Goal: Task Accomplishment & Management: Manage account settings

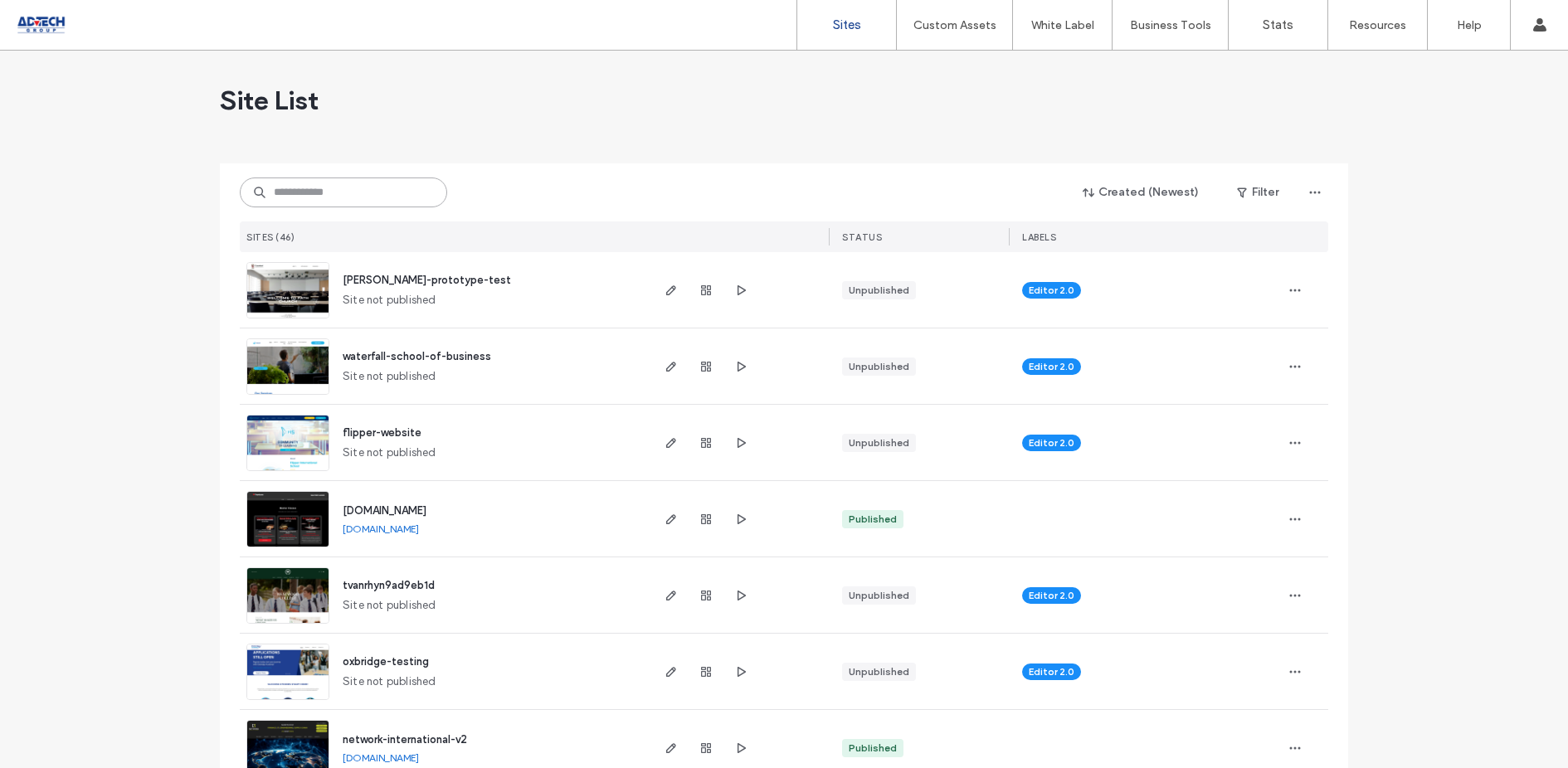
click at [301, 202] on input at bounding box center [343, 192] width 207 height 30
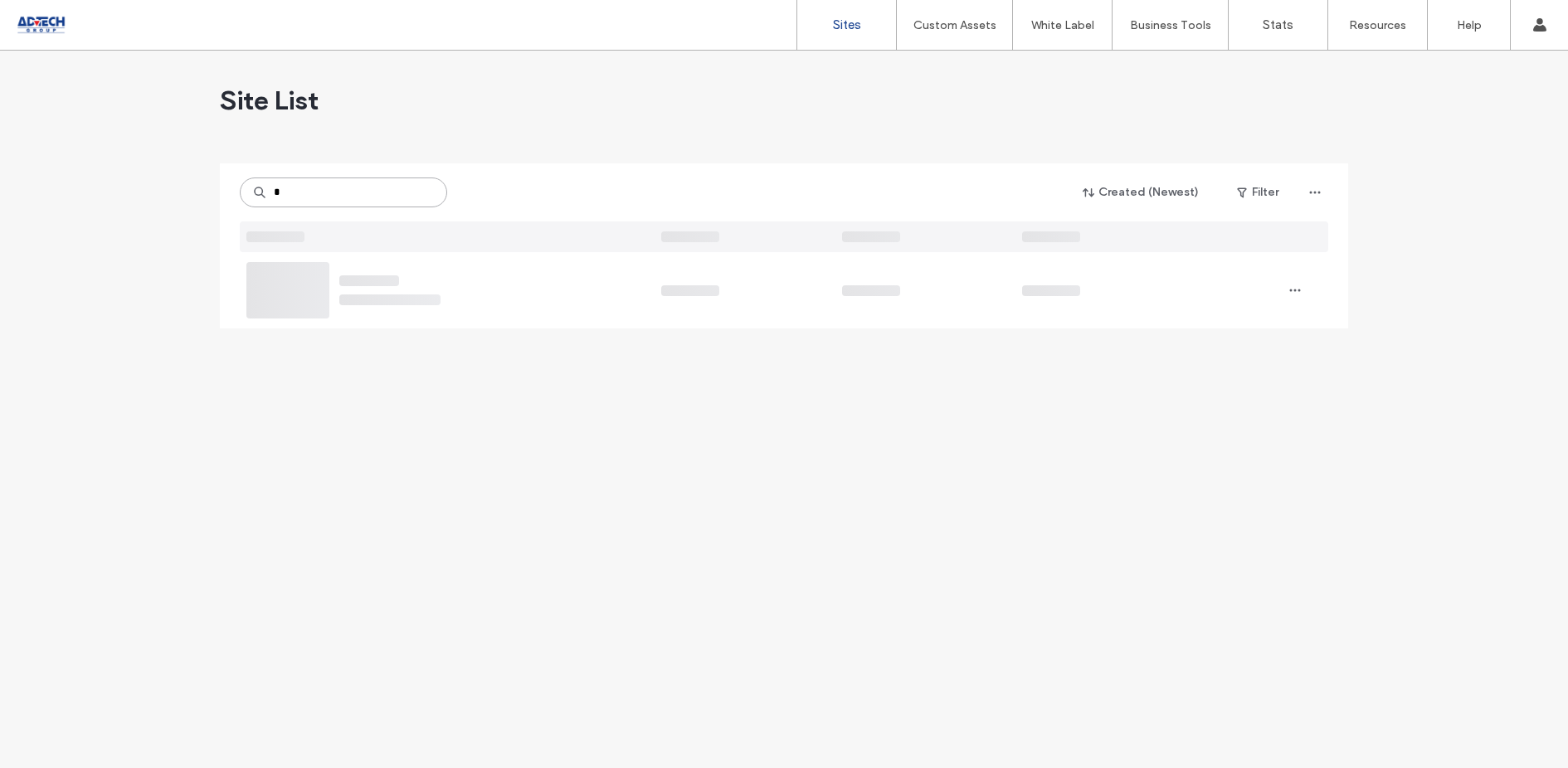
type input "*"
type input "****"
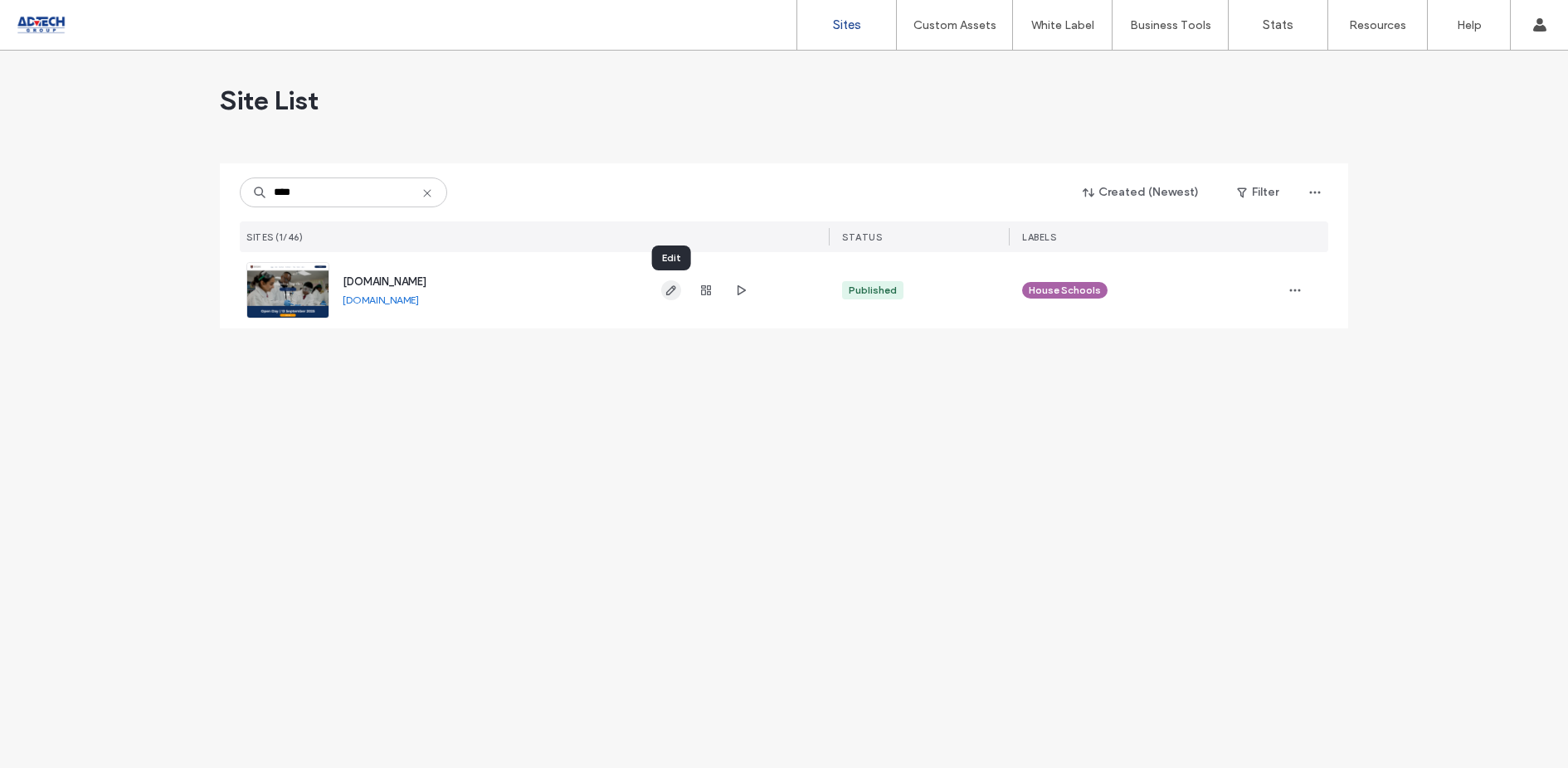
click at [668, 289] on use "button" at bounding box center [671, 290] width 10 height 10
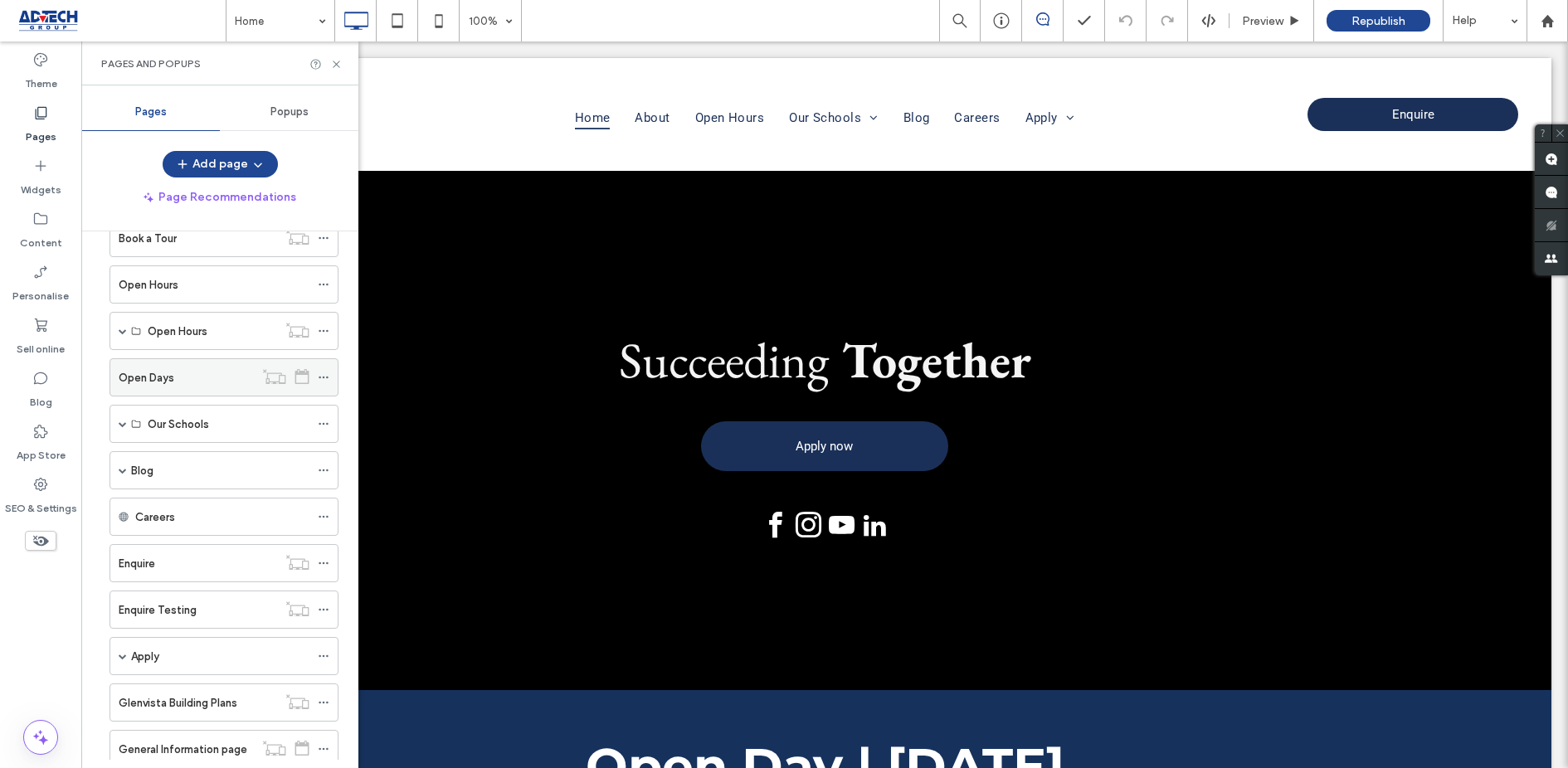
scroll to position [134, 0]
click at [119, 419] on span at bounding box center [123, 424] width 9 height 9
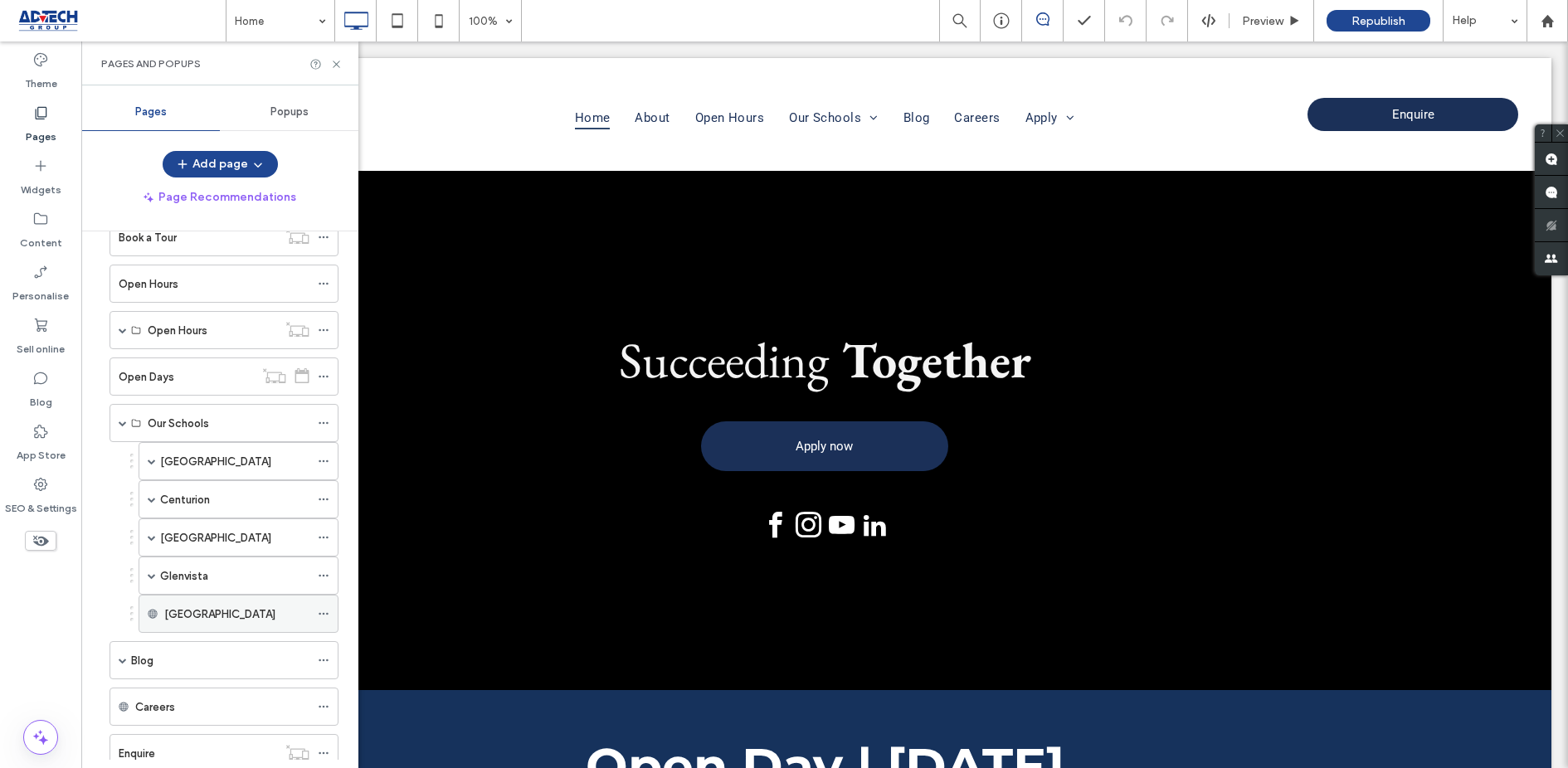
scroll to position [211, 0]
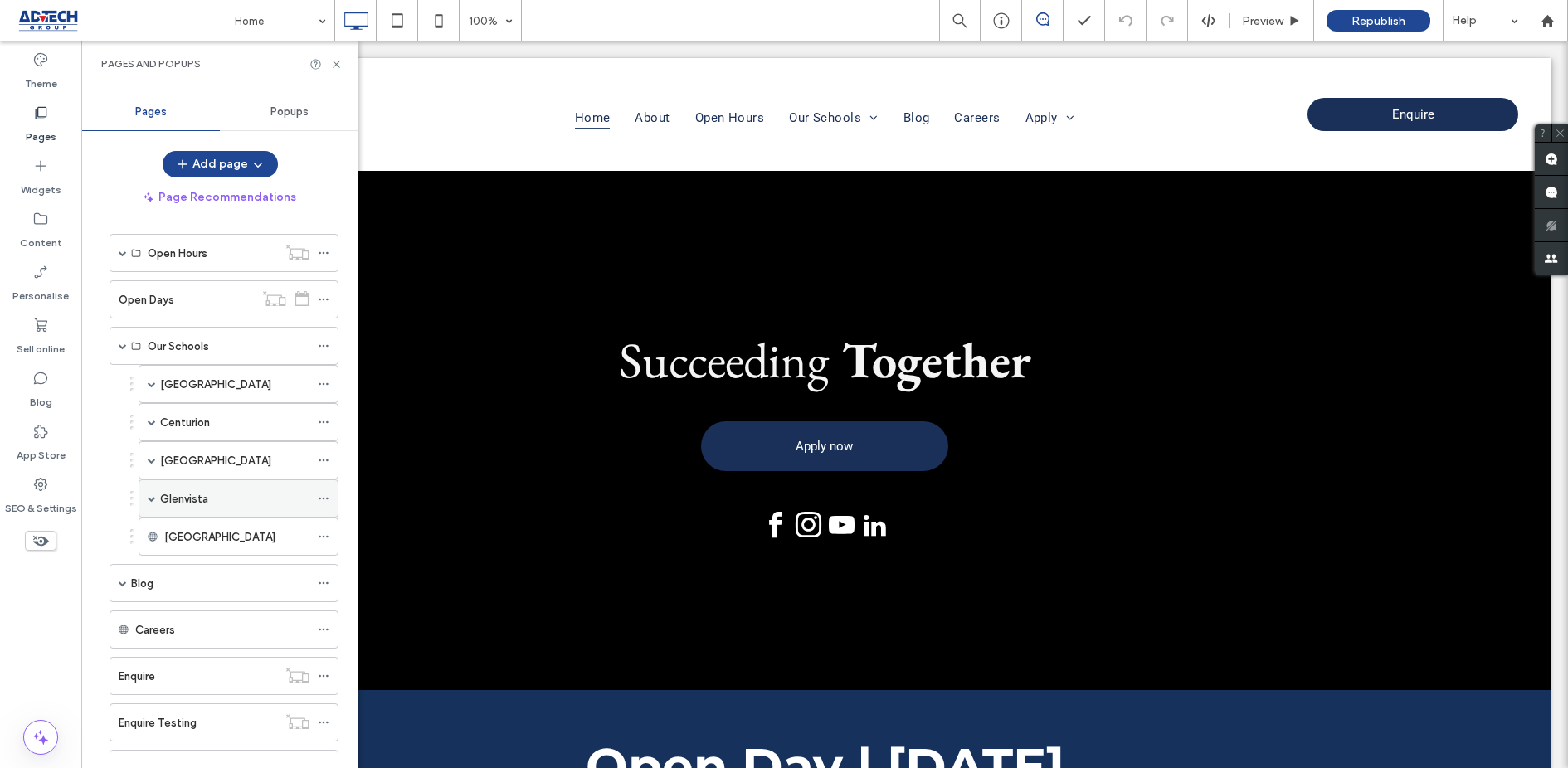
click at [151, 494] on span at bounding box center [152, 498] width 9 height 9
click at [326, 497] on use at bounding box center [323, 498] width 9 height 3
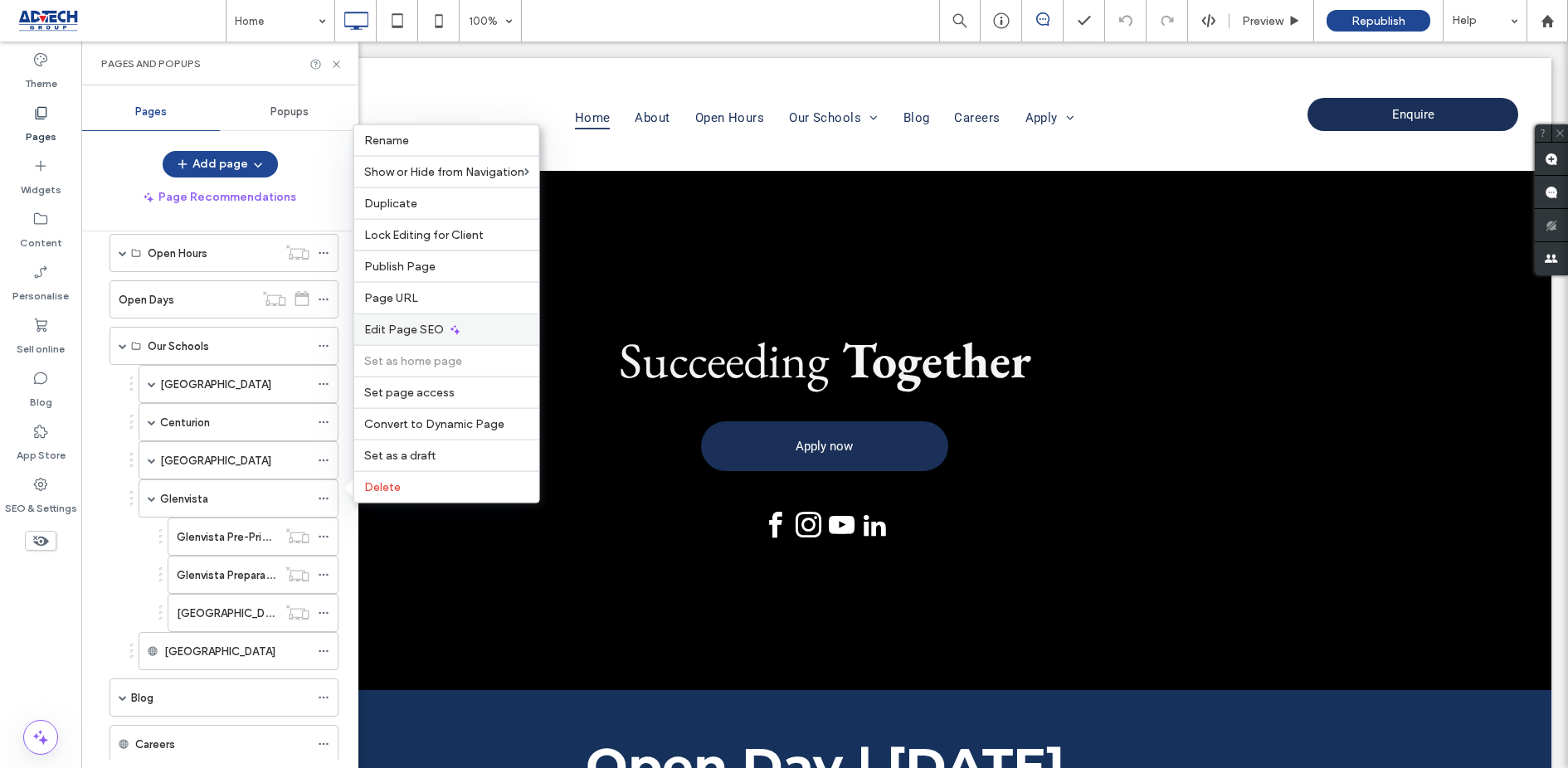
click at [394, 336] on span "Edit Page SEO" at bounding box center [404, 330] width 80 height 14
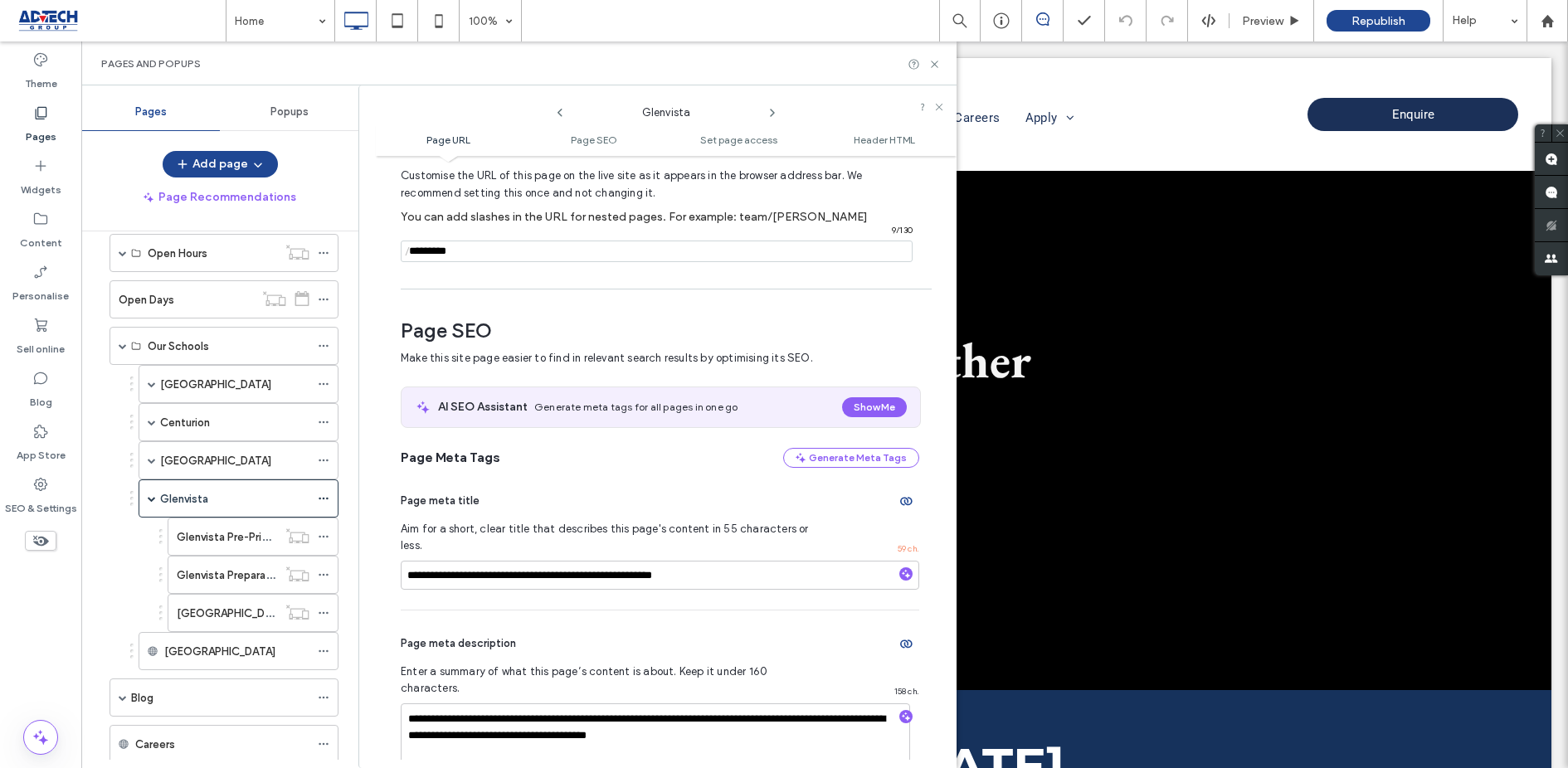
scroll to position [64, 0]
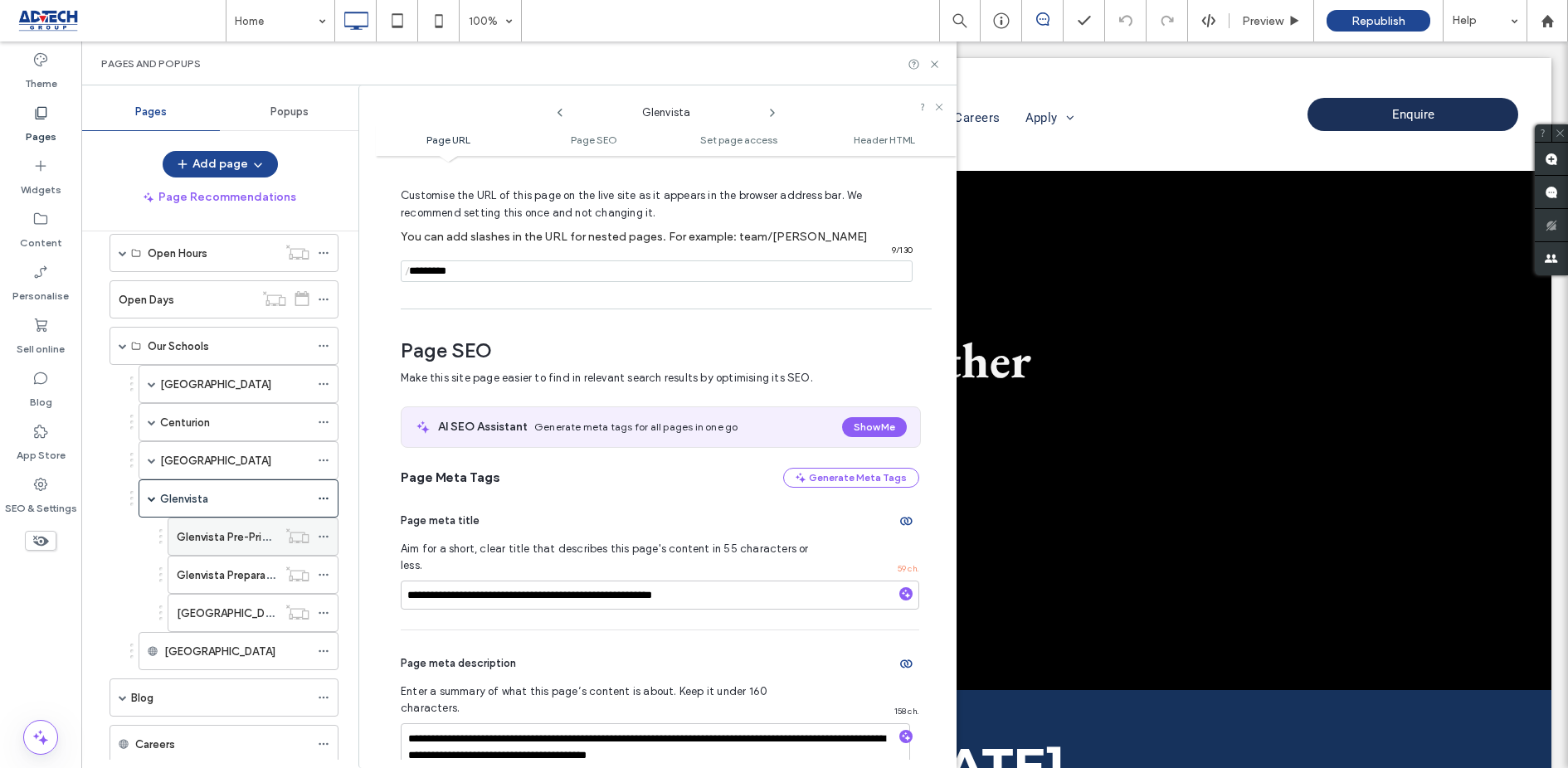
click at [325, 536] on use at bounding box center [323, 537] width 9 height 3
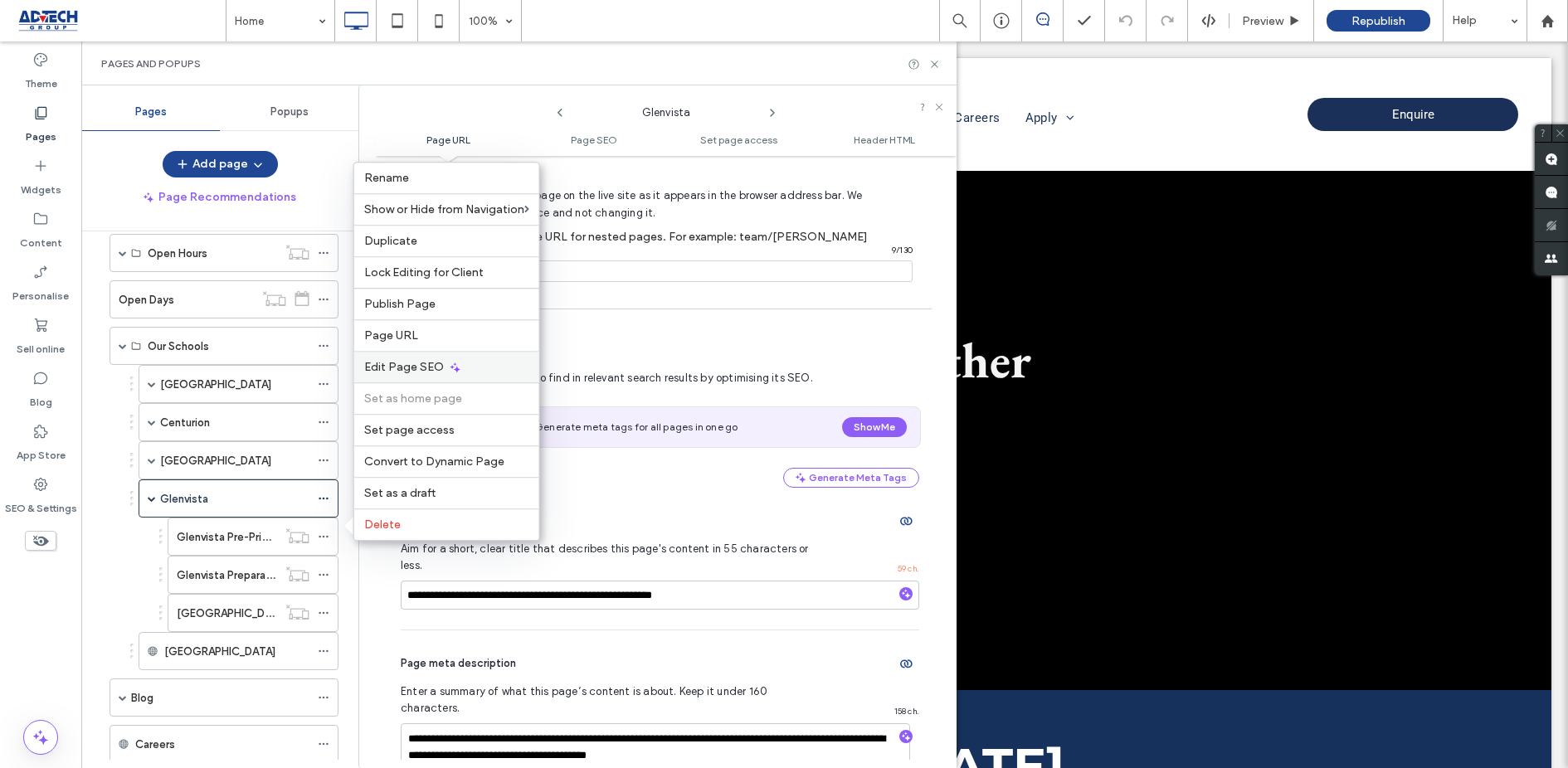
click at [411, 366] on span "Edit Page SEO" at bounding box center [404, 367] width 80 height 14
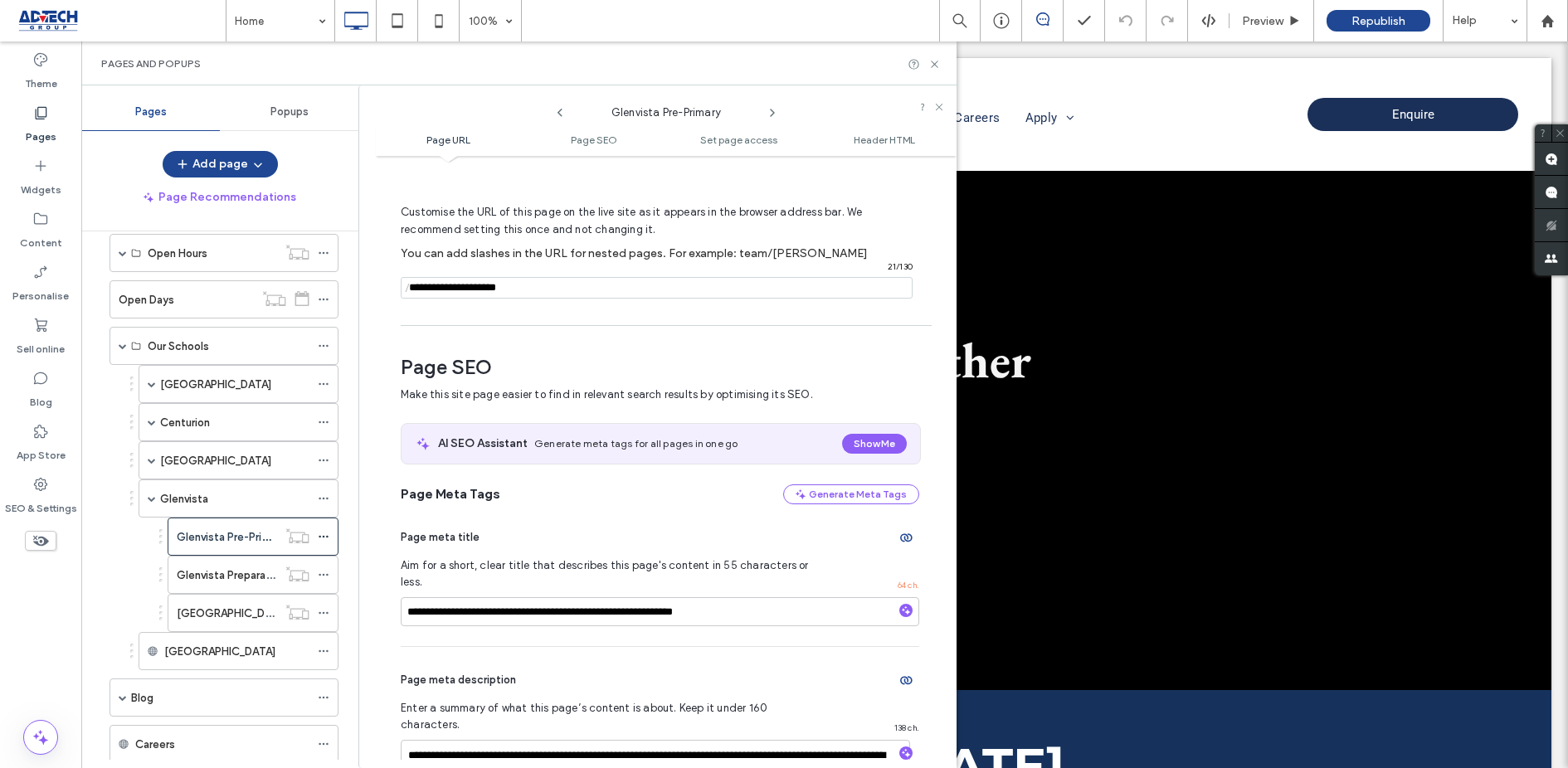
scroll to position [1, 0]
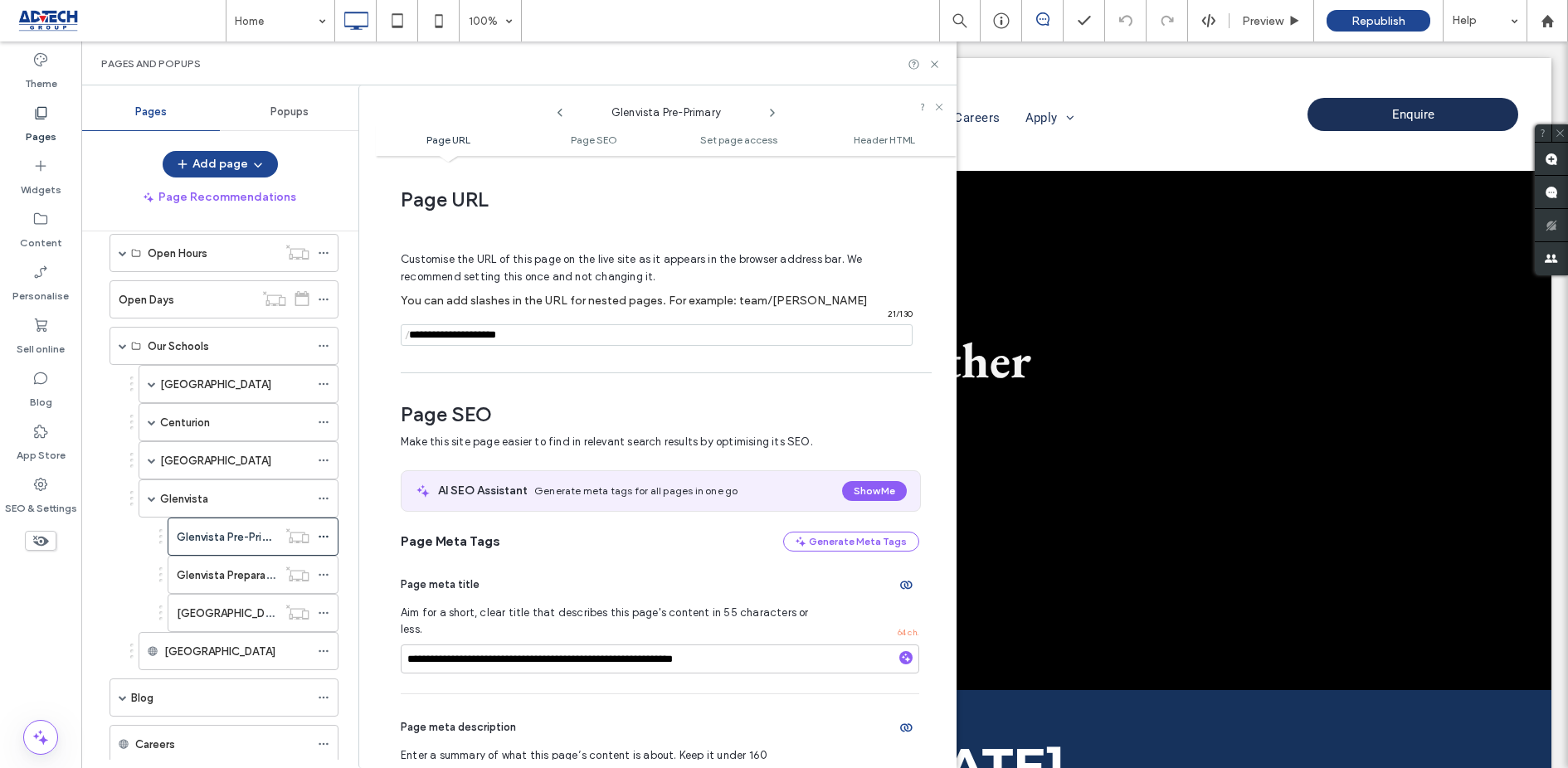
click at [448, 332] on input "notEmpty" at bounding box center [656, 335] width 512 height 21
click at [487, 333] on input "notEmpty" at bounding box center [656, 335] width 512 height 21
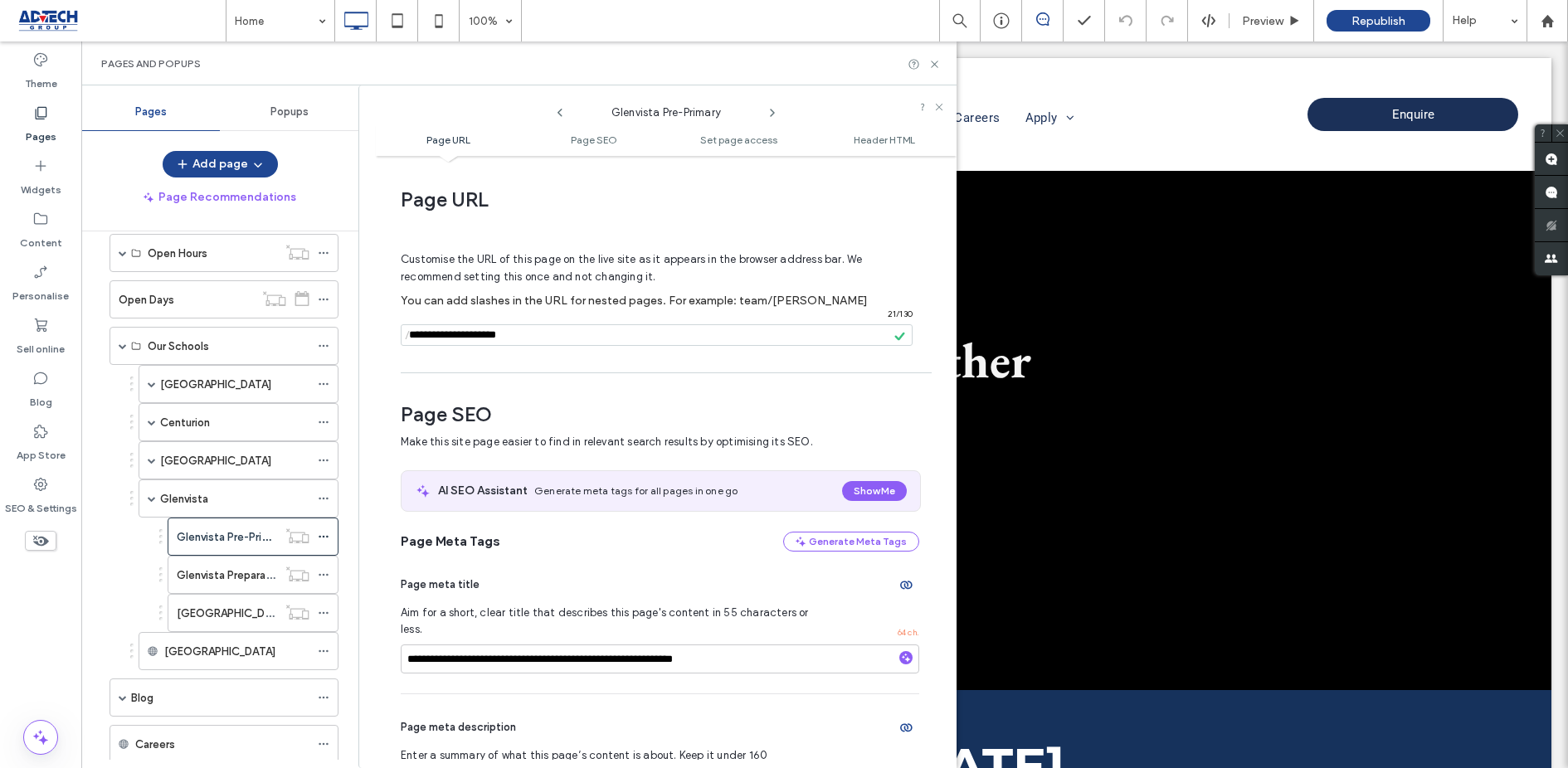
click at [487, 333] on input "notEmpty" at bounding box center [656, 335] width 512 height 21
click at [327, 574] on use at bounding box center [323, 575] width 9 height 3
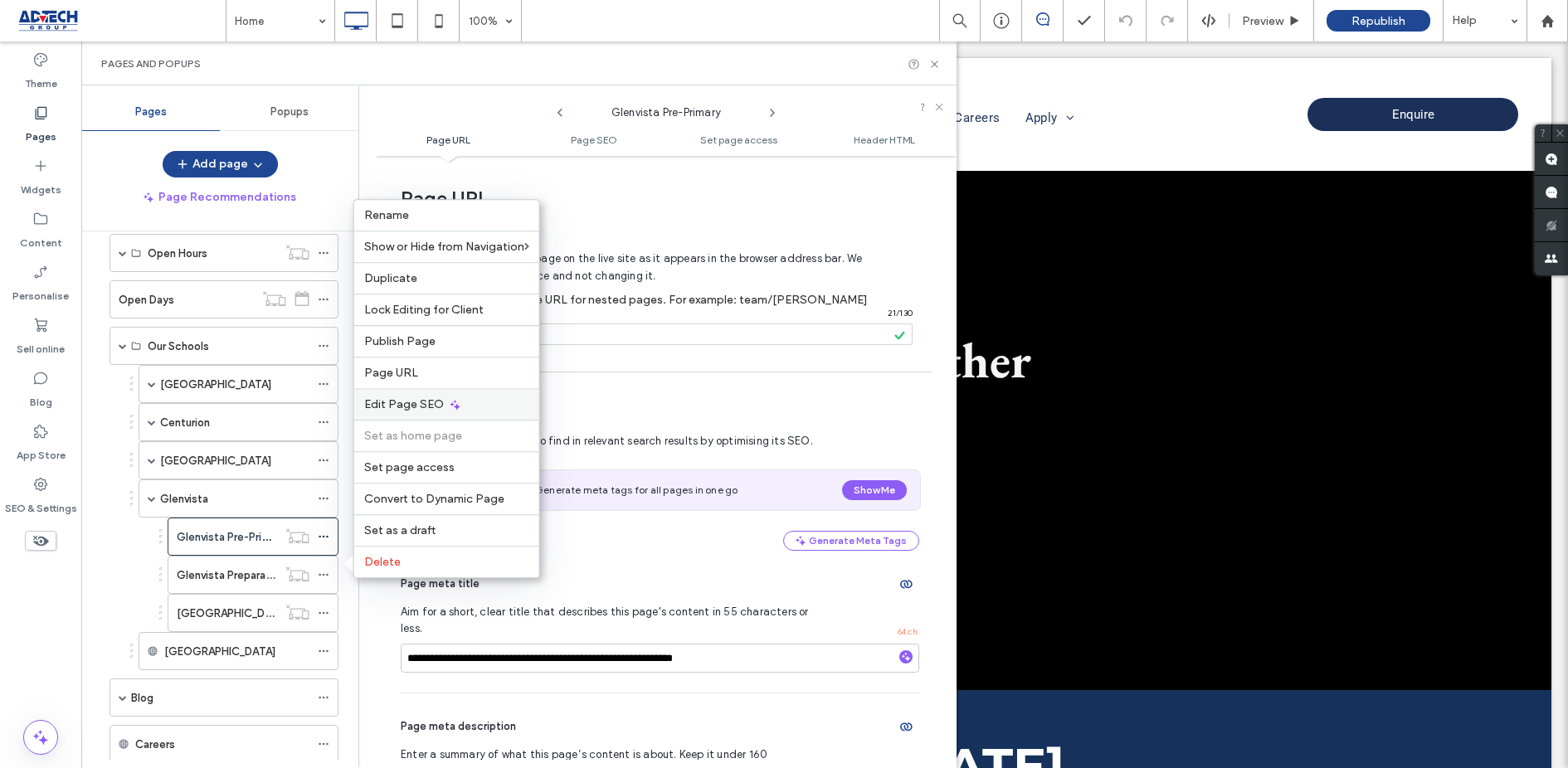
click at [414, 401] on span "Edit Page SEO" at bounding box center [404, 404] width 80 height 14
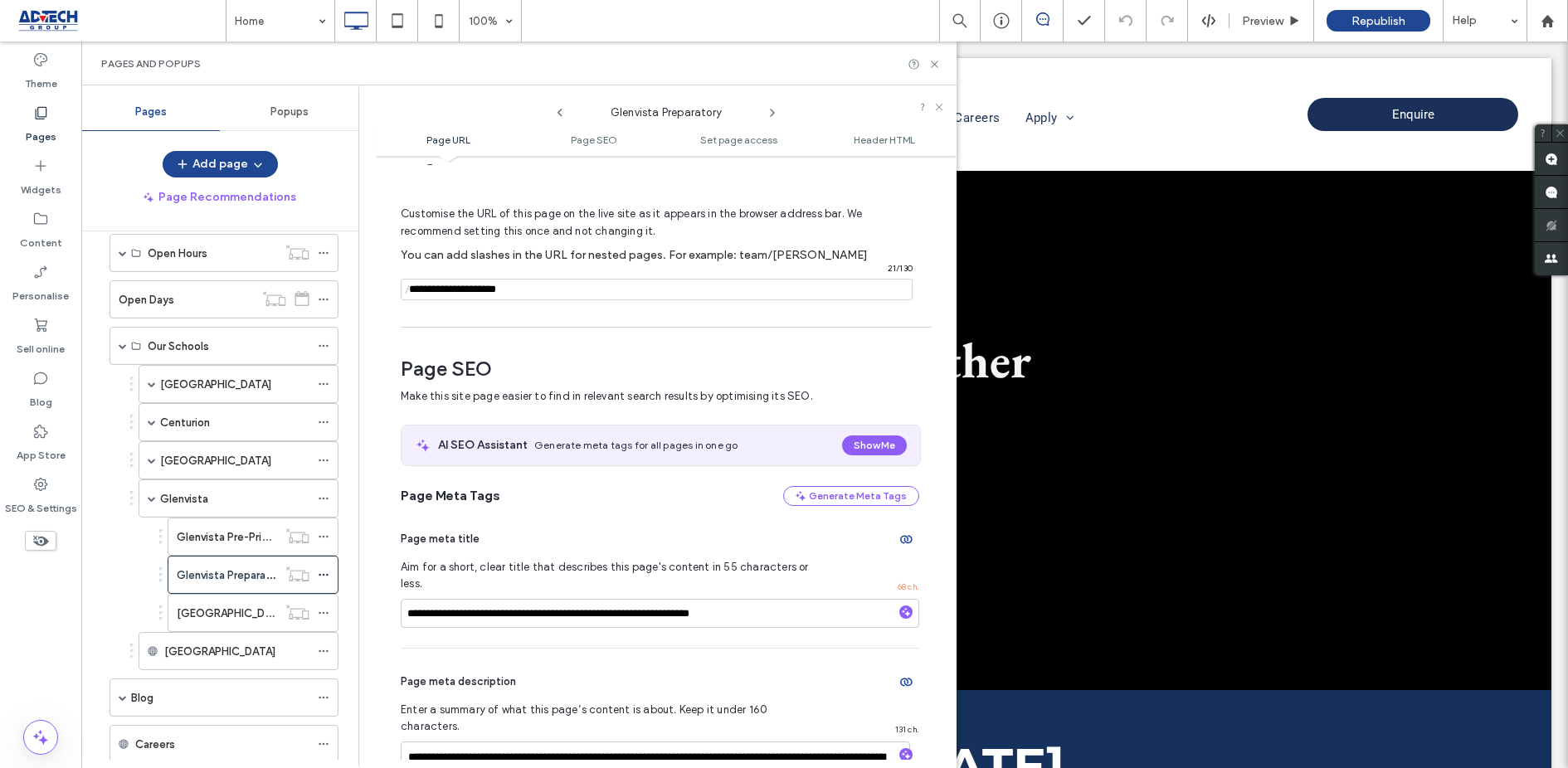
scroll to position [9, 0]
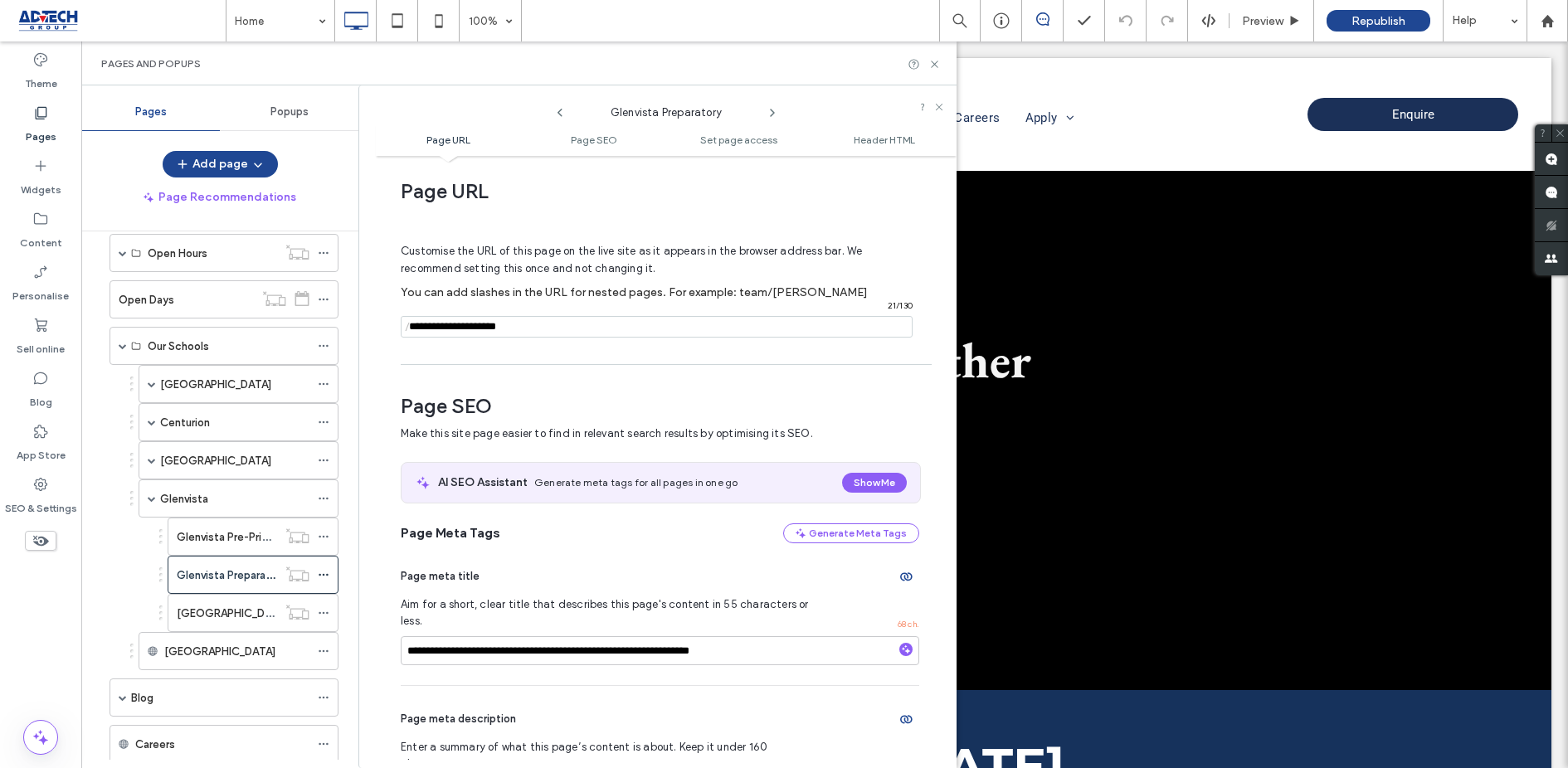
click at [408, 328] on span "/" at bounding box center [406, 327] width 13 height 21
click at [416, 329] on input "notEmpty" at bounding box center [656, 326] width 512 height 21
click at [417, 330] on input "notEmpty" at bounding box center [656, 326] width 512 height 21
click at [326, 607] on icon at bounding box center [324, 613] width 12 height 12
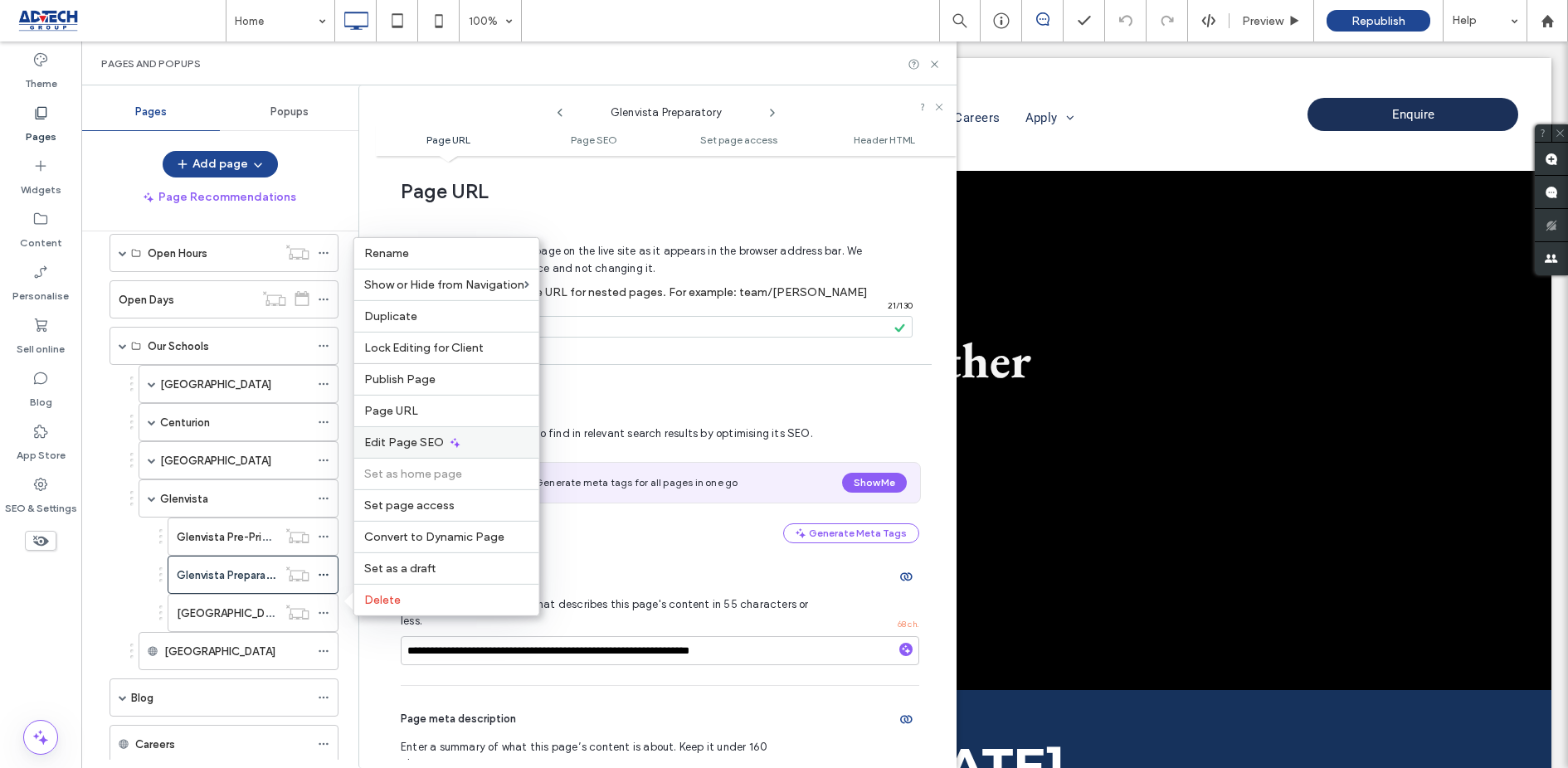
click at [391, 432] on div "Edit Page SEO" at bounding box center [446, 442] width 185 height 32
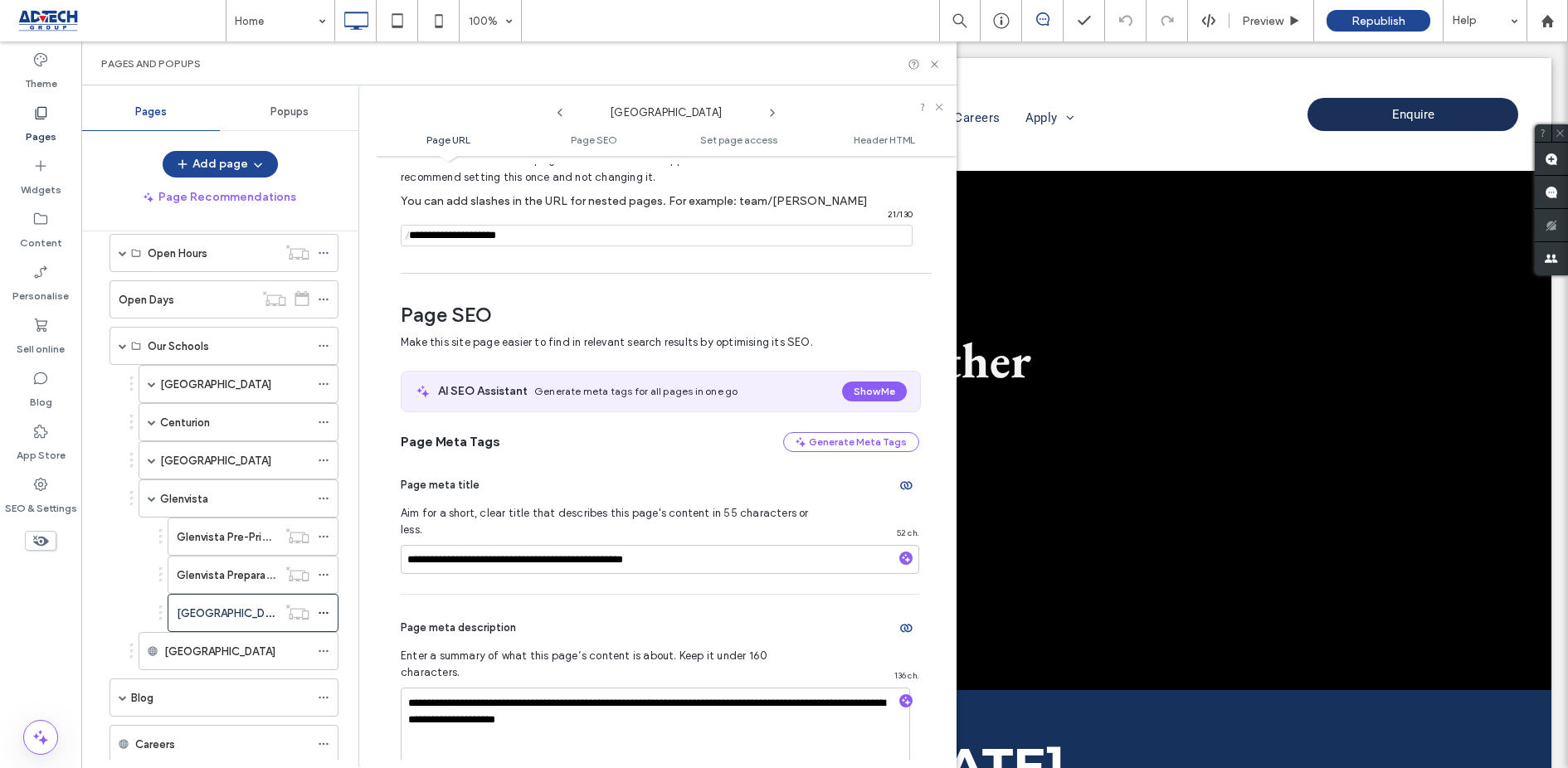
scroll to position [98, 0]
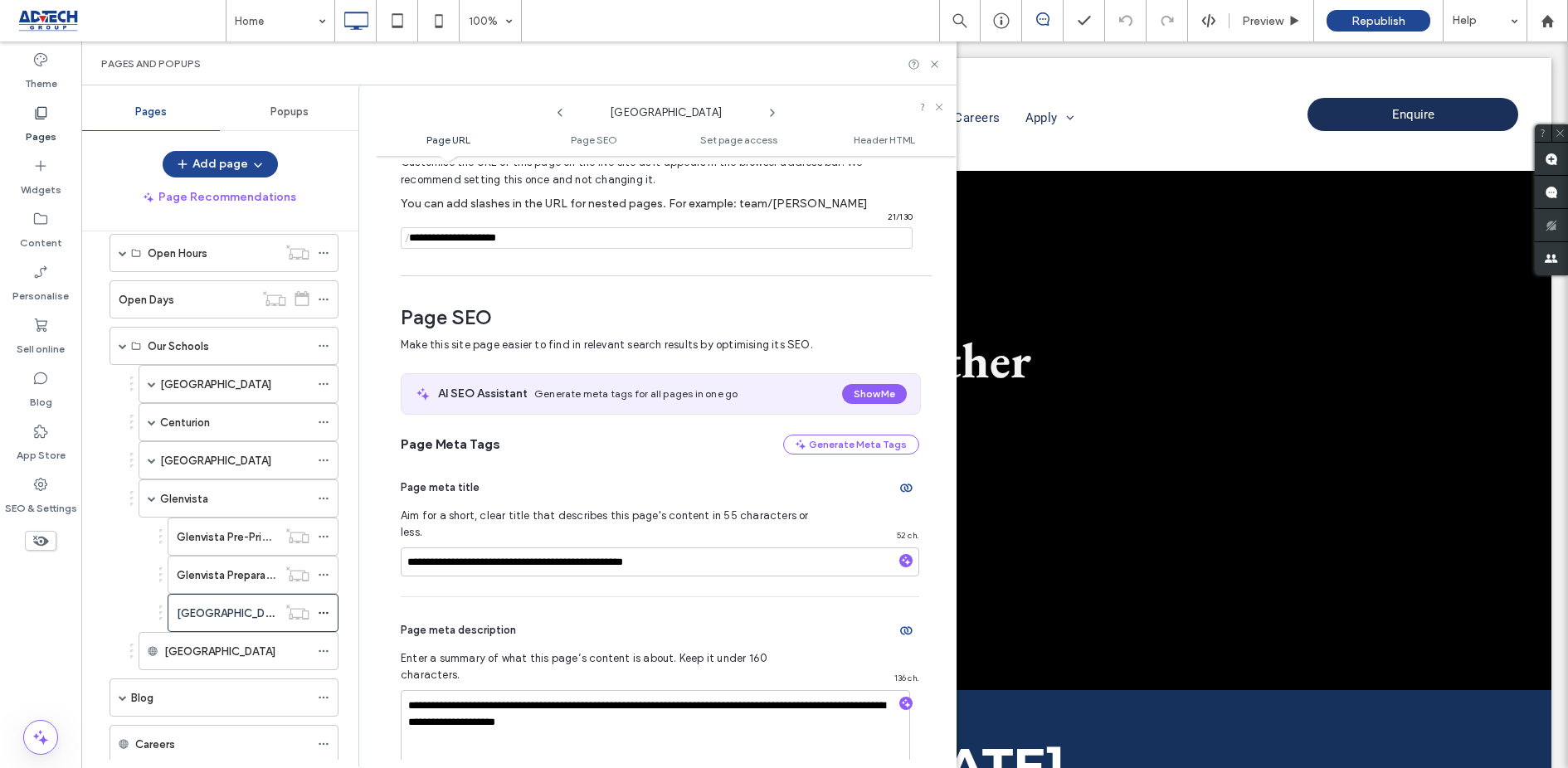
click at [424, 236] on input "notEmpty" at bounding box center [656, 238] width 512 height 21
click at [424, 237] on input "notEmpty" at bounding box center [656, 238] width 512 height 21
